Goal: Communication & Community: Answer question/provide support

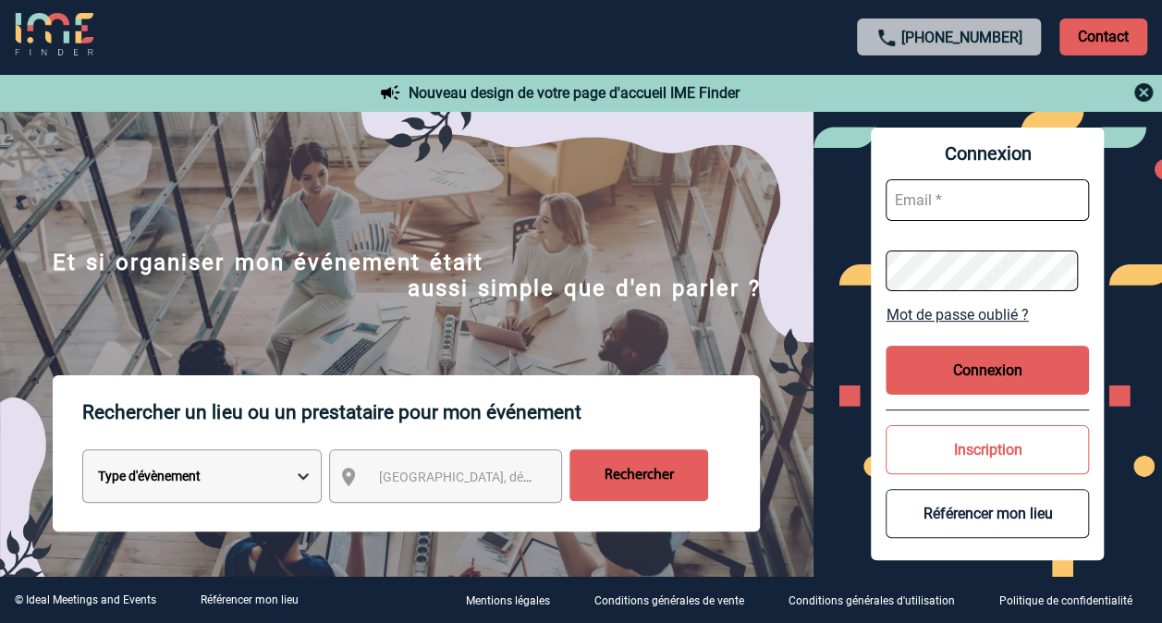
click at [954, 199] on input "text" at bounding box center [986, 200] width 203 height 42
type input "[EMAIL_ADDRESS][DOMAIN_NAME]"
click at [996, 368] on button "Connexion" at bounding box center [986, 370] width 203 height 49
click at [993, 206] on input "text" at bounding box center [986, 200] width 203 height 42
type input "mathilde.grillet@sanofi.com"
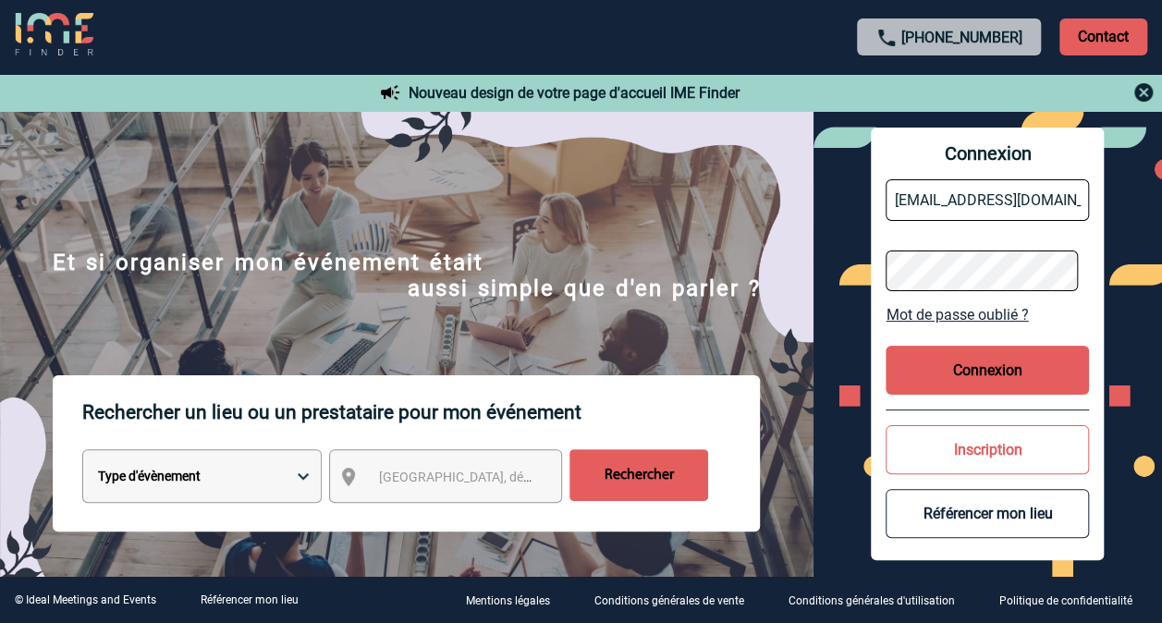
click at [1020, 381] on button "Connexion" at bounding box center [986, 370] width 203 height 49
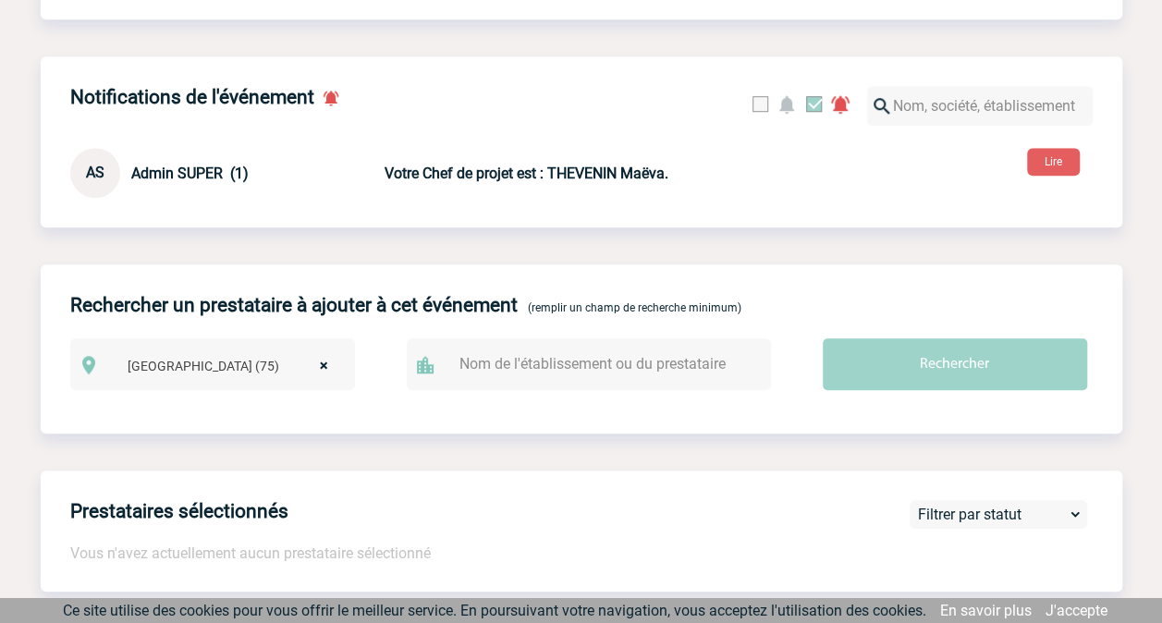
scroll to position [557, 0]
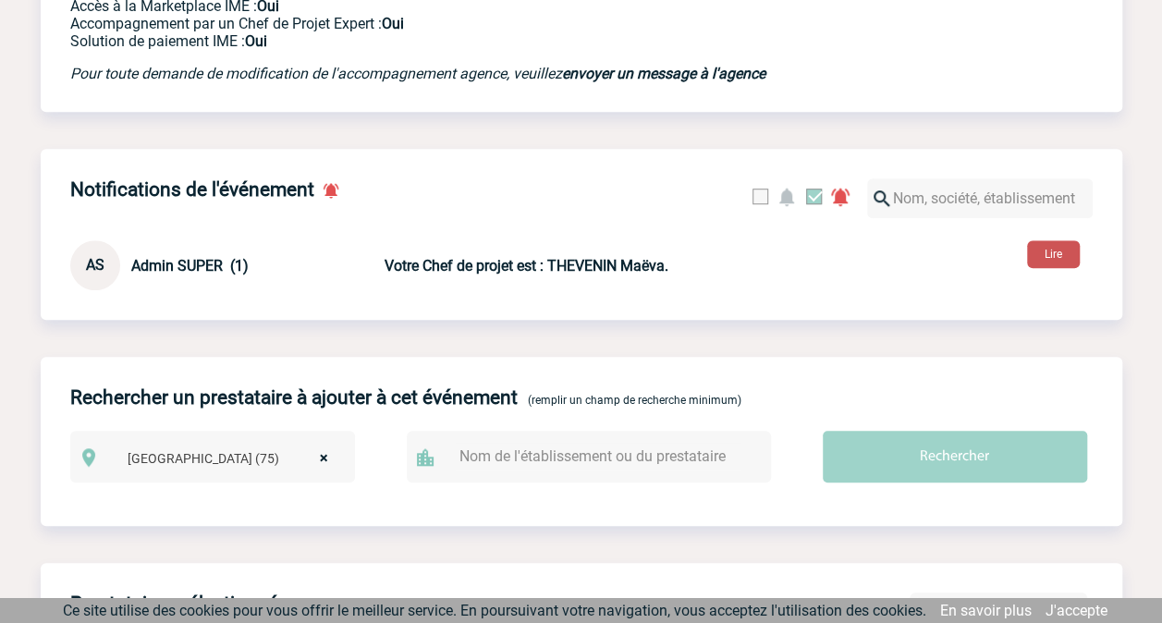
click at [1047, 256] on button "Lire" at bounding box center [1053, 254] width 53 height 28
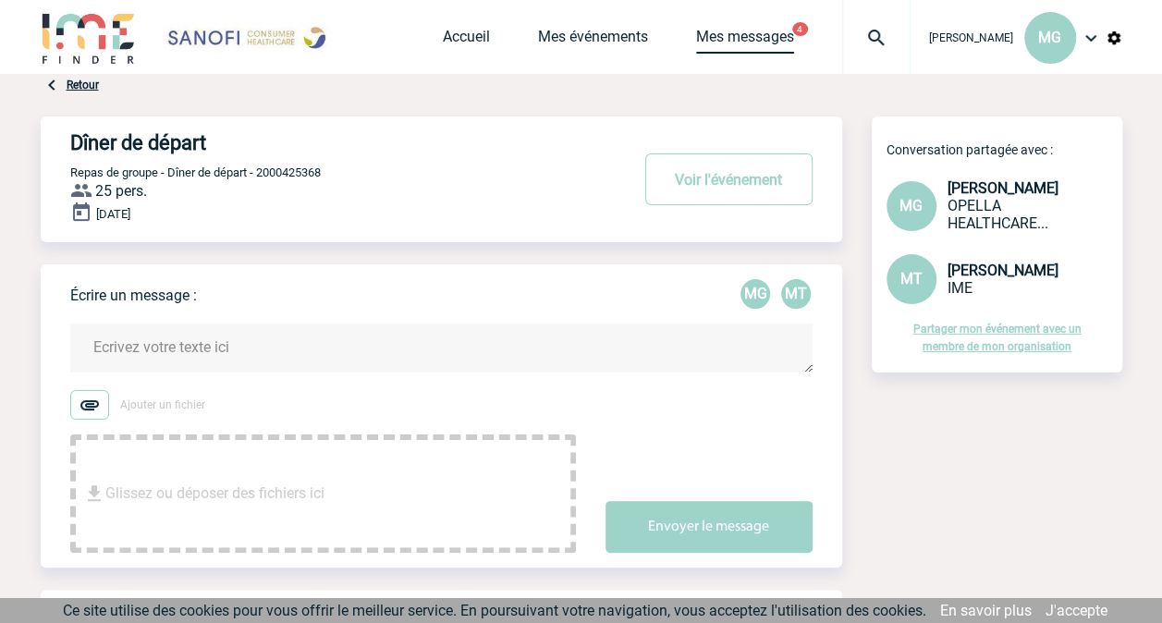
click at [767, 39] on link "Mes messages" at bounding box center [745, 41] width 98 height 26
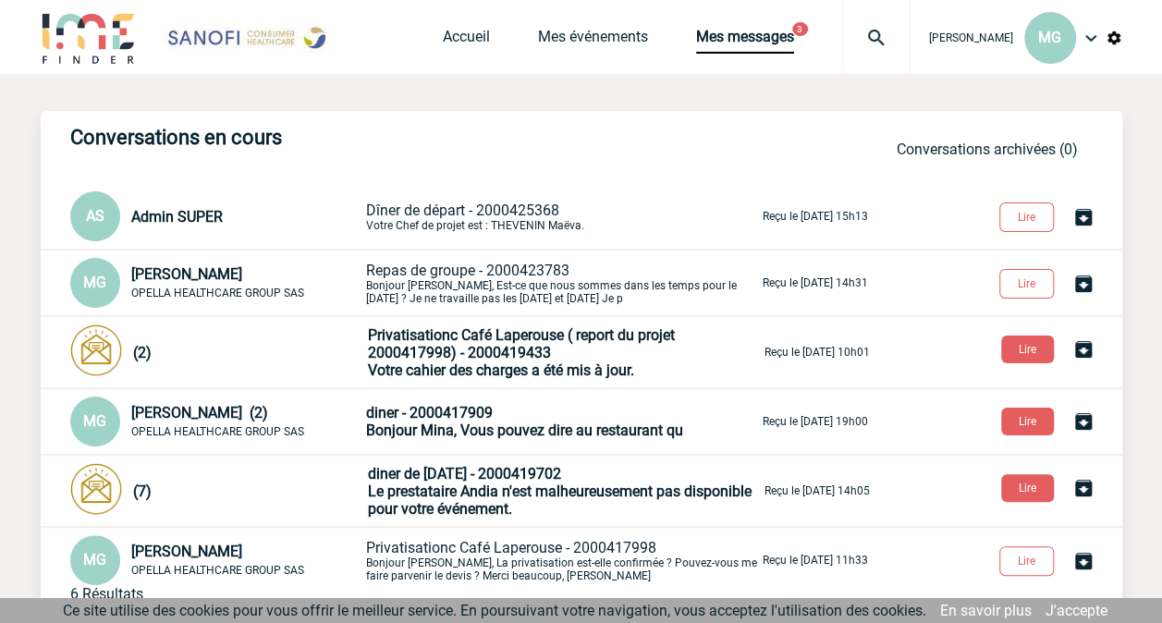
click at [577, 234] on div "AS Admin SUPER Dîner de départ - 2000425368 Votre Chef de projet est : THEVENIN…" at bounding box center [581, 216] width 1081 height 50
click at [1032, 214] on button "Lire" at bounding box center [1026, 217] width 55 height 30
